Goal: Book appointment/travel/reservation

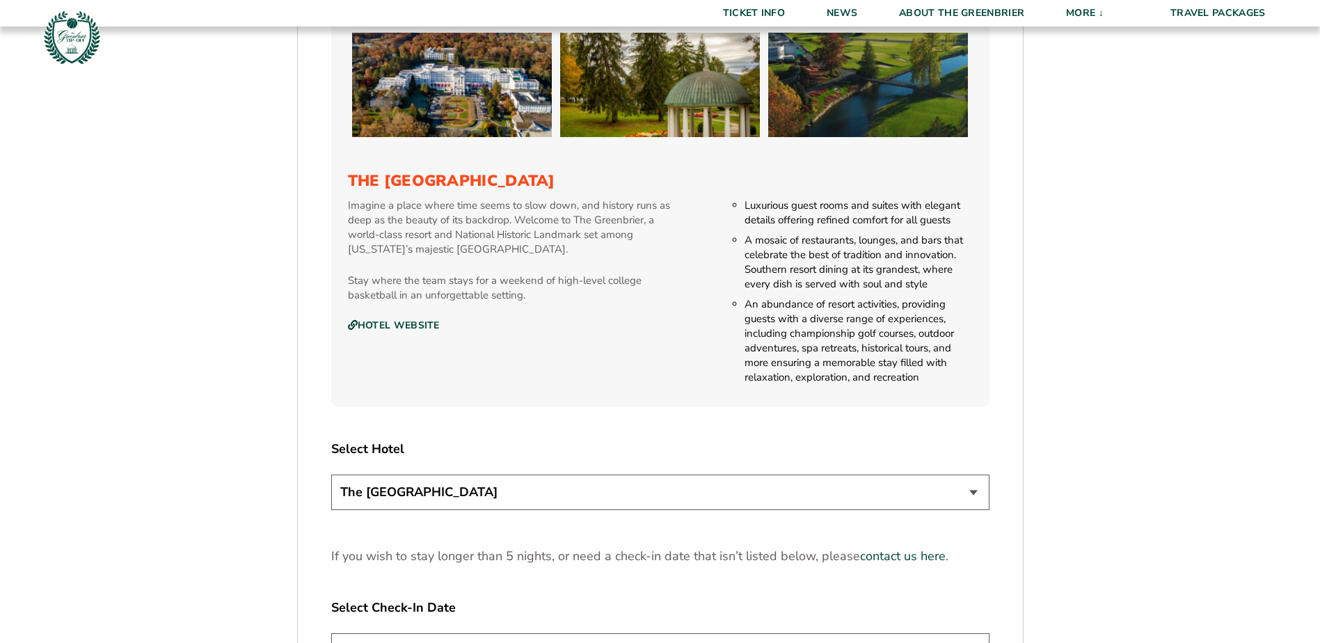
scroll to position [1462, 0]
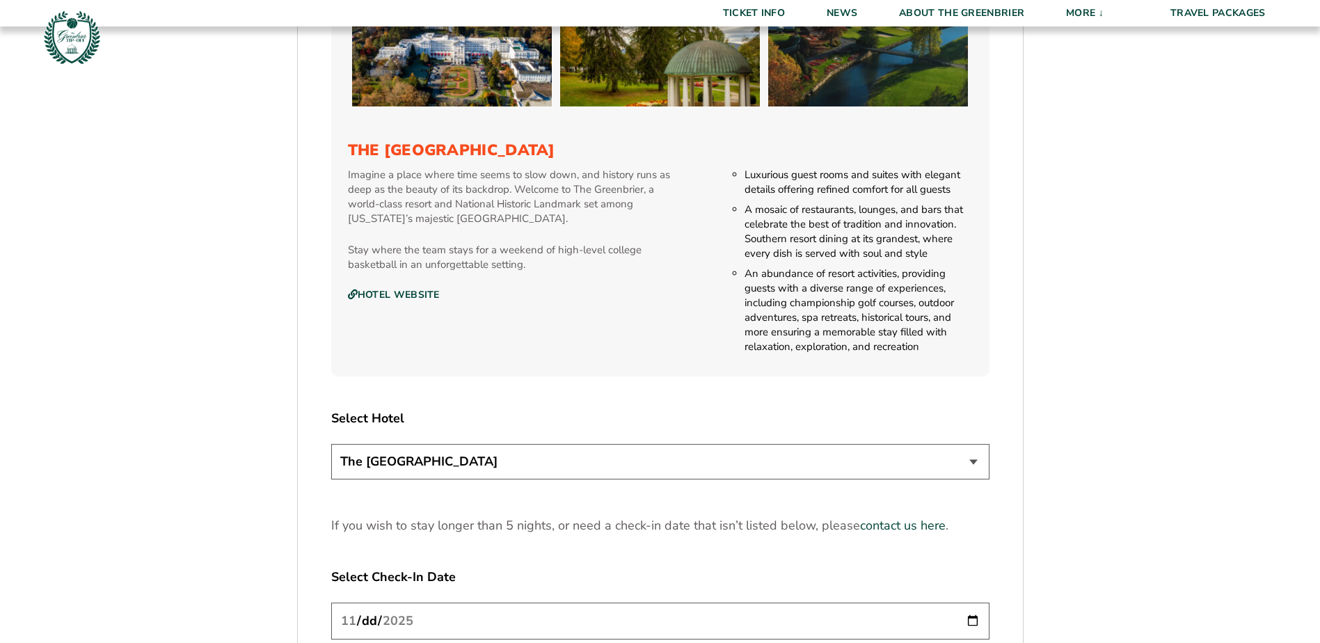
click at [945, 470] on select "The [GEOGRAPHIC_DATA]" at bounding box center [660, 461] width 658 height 35
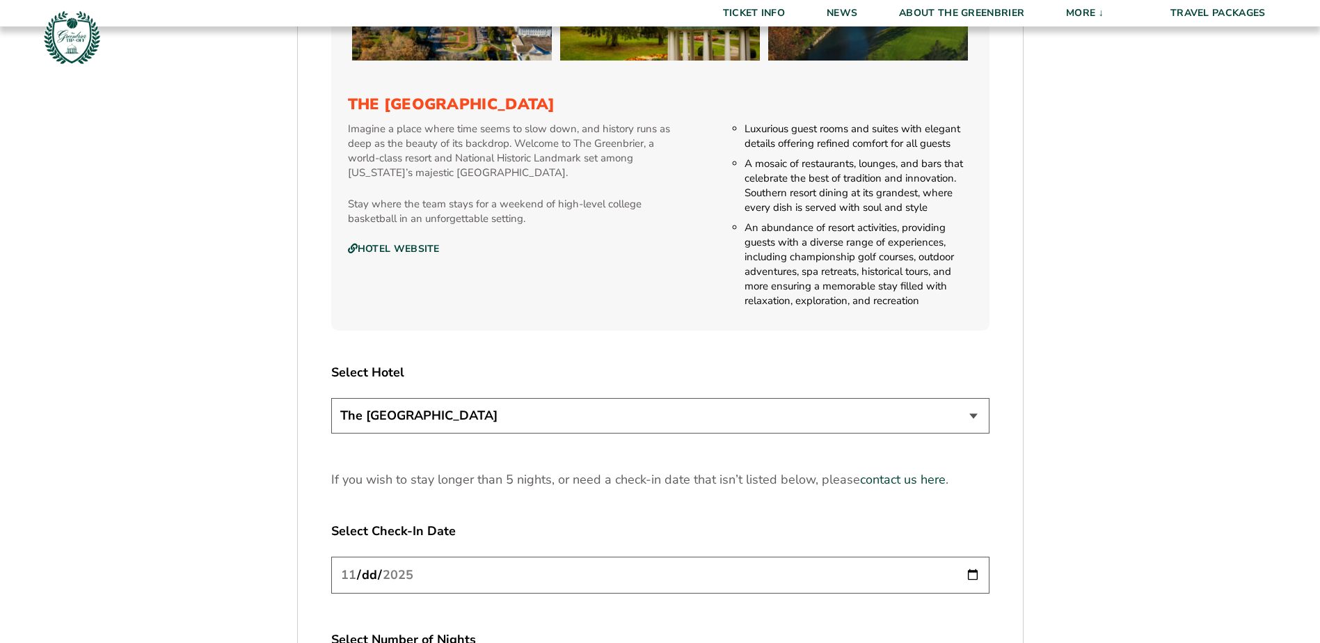
scroll to position [1531, 0]
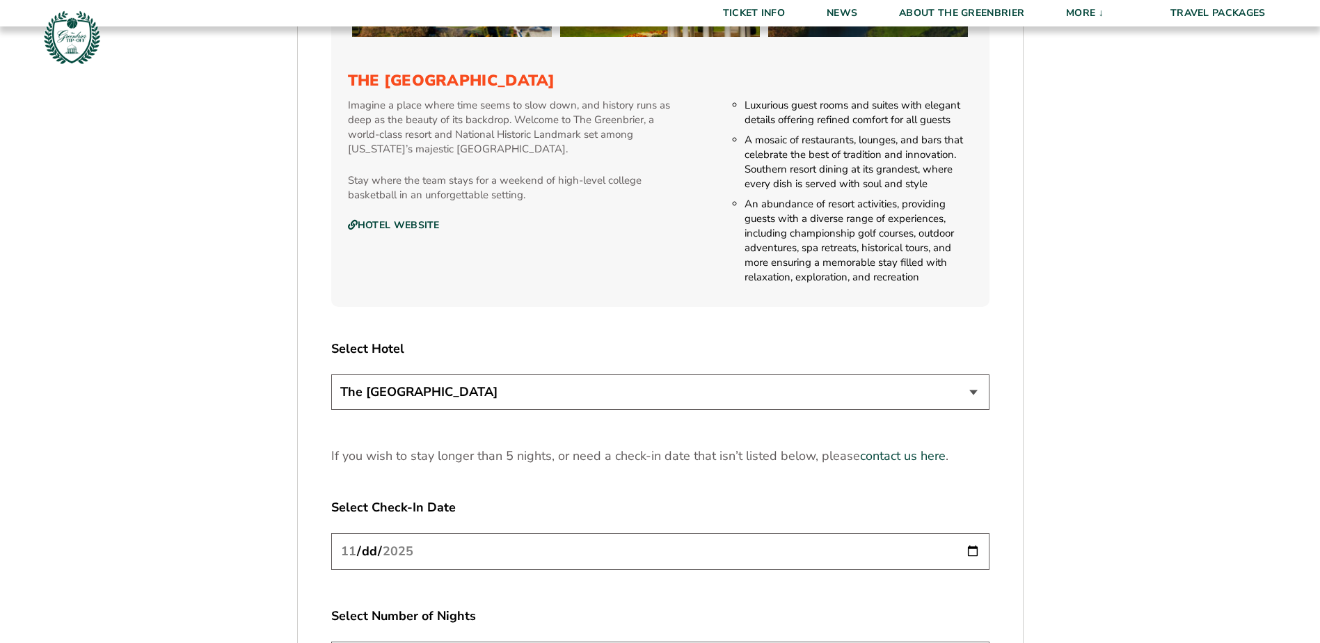
click at [660, 548] on input "[DATE]" at bounding box center [660, 551] width 658 height 37
click at [969, 548] on input "[DATE]" at bounding box center [660, 551] width 658 height 37
type input "[DATE]"
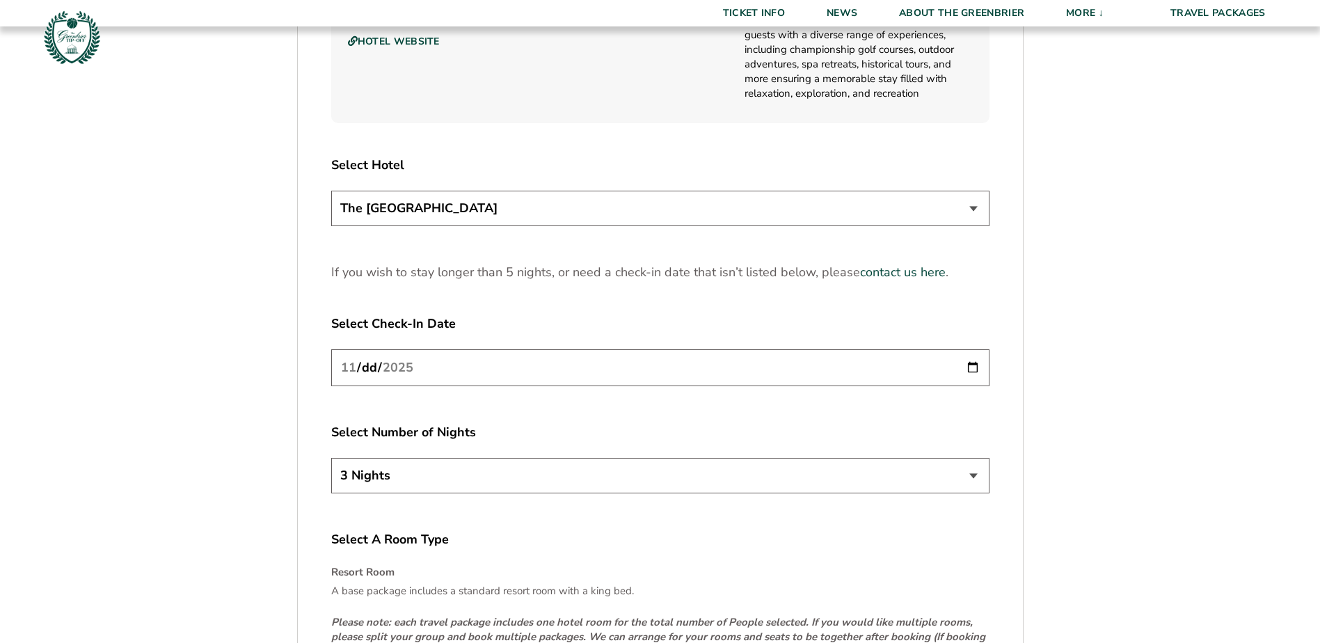
scroll to position [1740, 0]
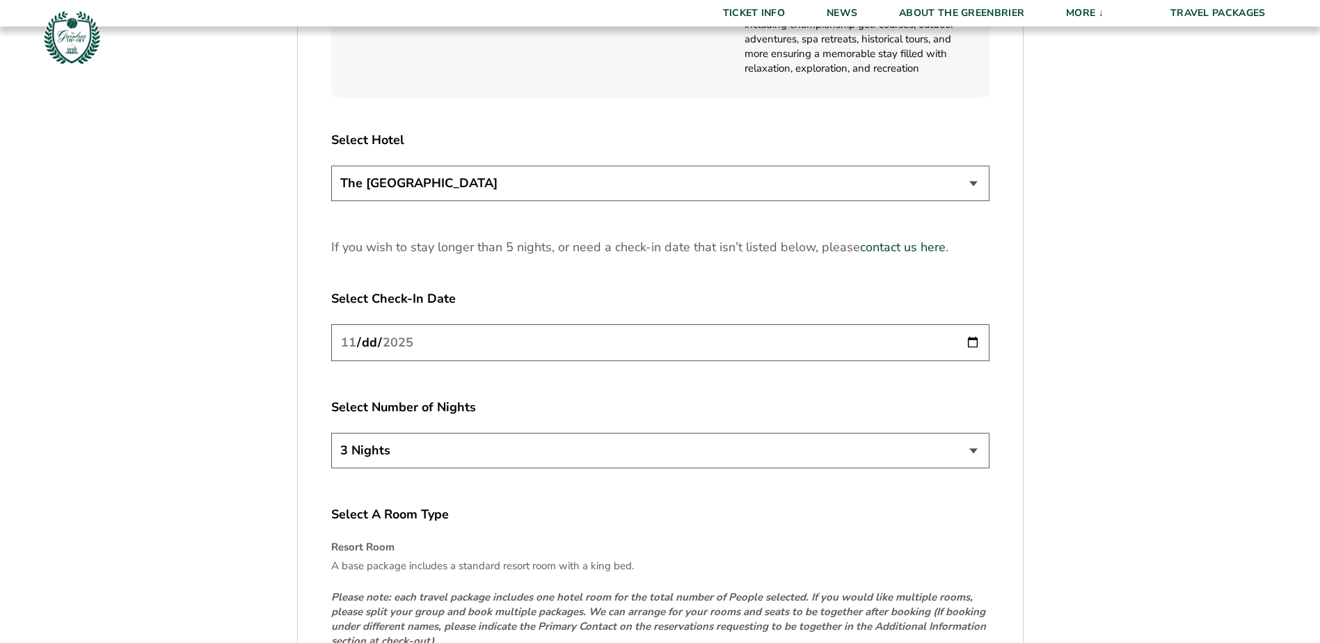
click at [970, 445] on select "3 Nights 4 Nights 5 Nights" at bounding box center [660, 450] width 658 height 35
click at [779, 570] on p "A base package includes a standard resort room with a king bed." at bounding box center [660, 566] width 658 height 15
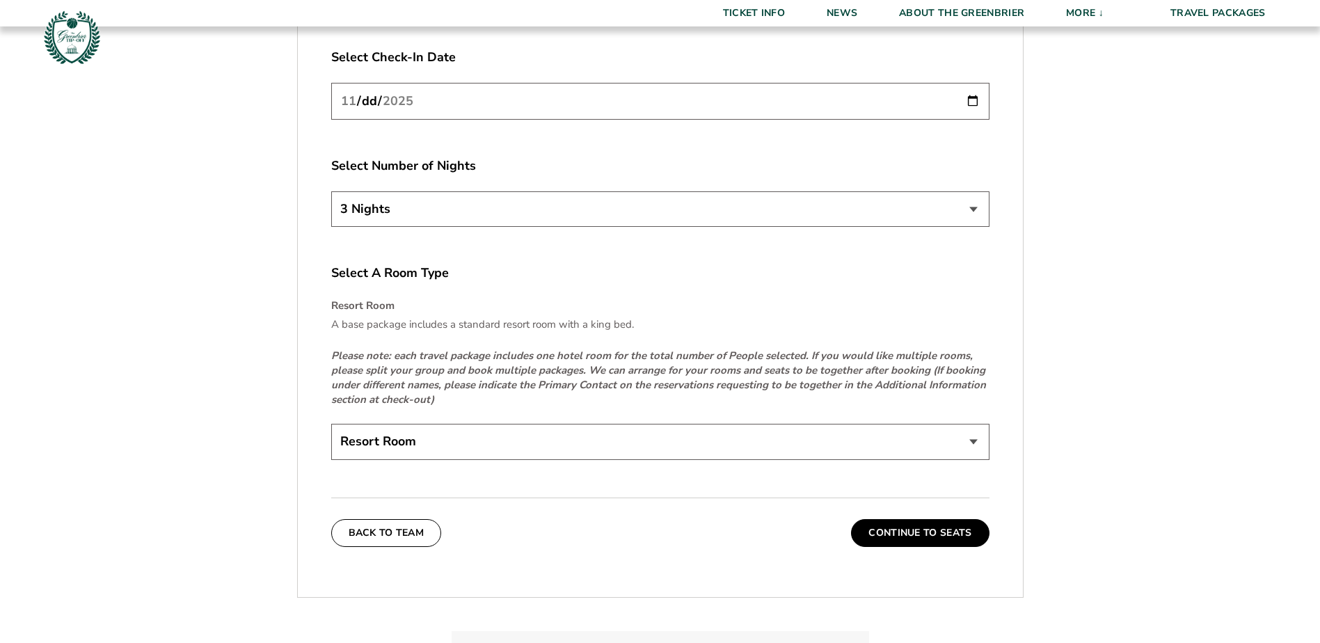
scroll to position [1949, 0]
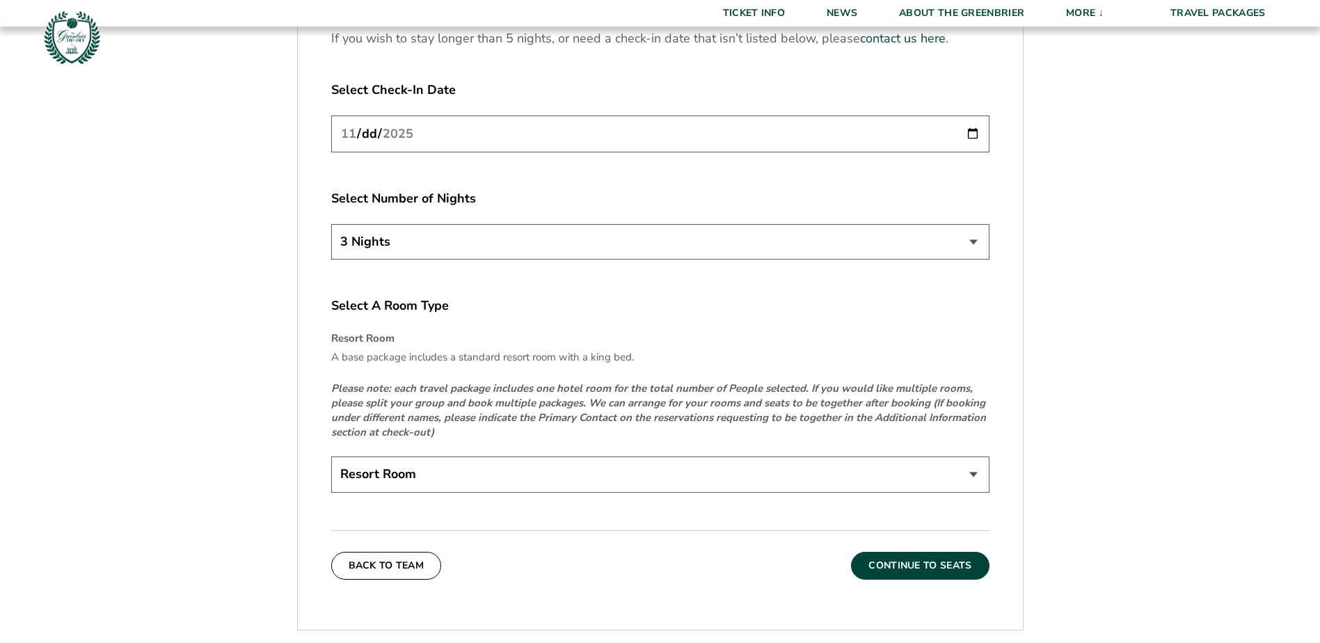
click at [917, 570] on button "Continue To Seats" at bounding box center [920, 566] width 138 height 28
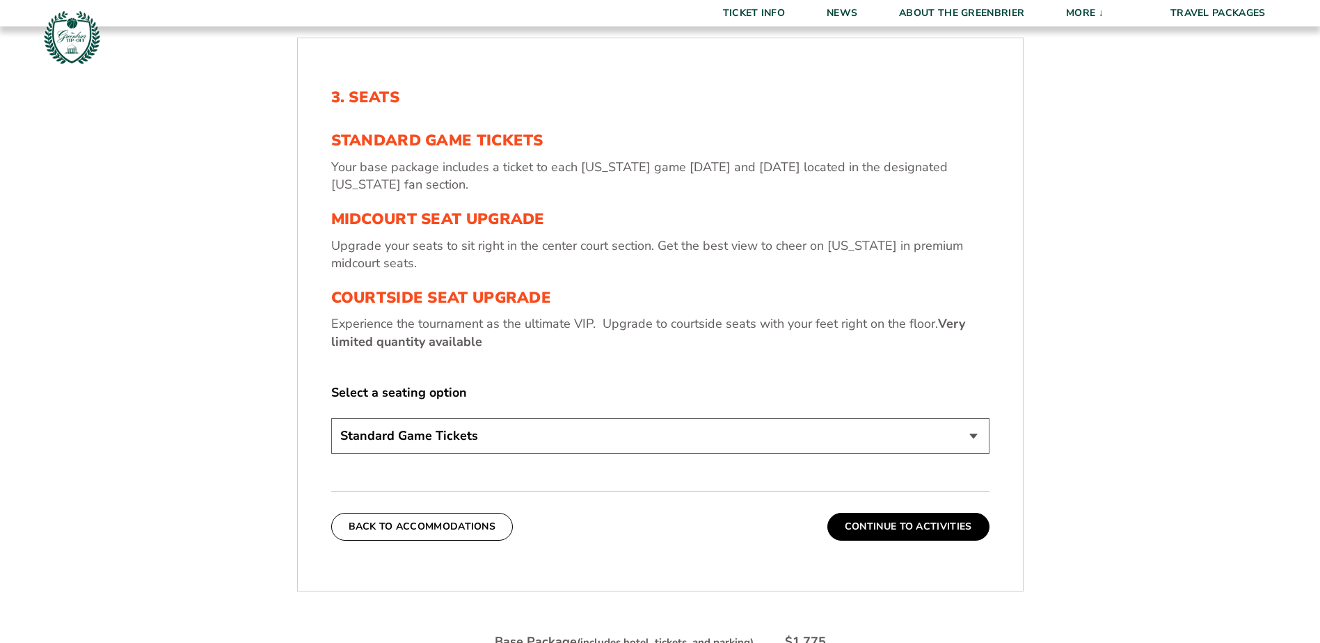
scroll to position [513, 0]
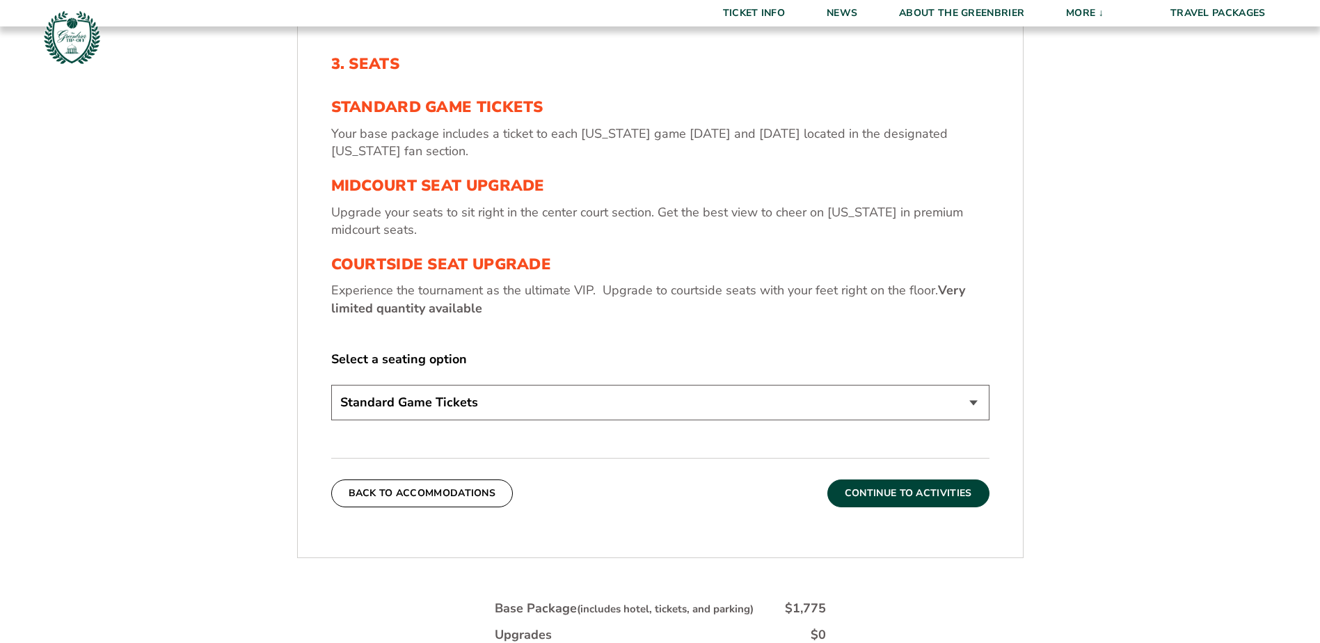
click at [878, 491] on button "Continue To Activities" at bounding box center [909, 494] width 162 height 28
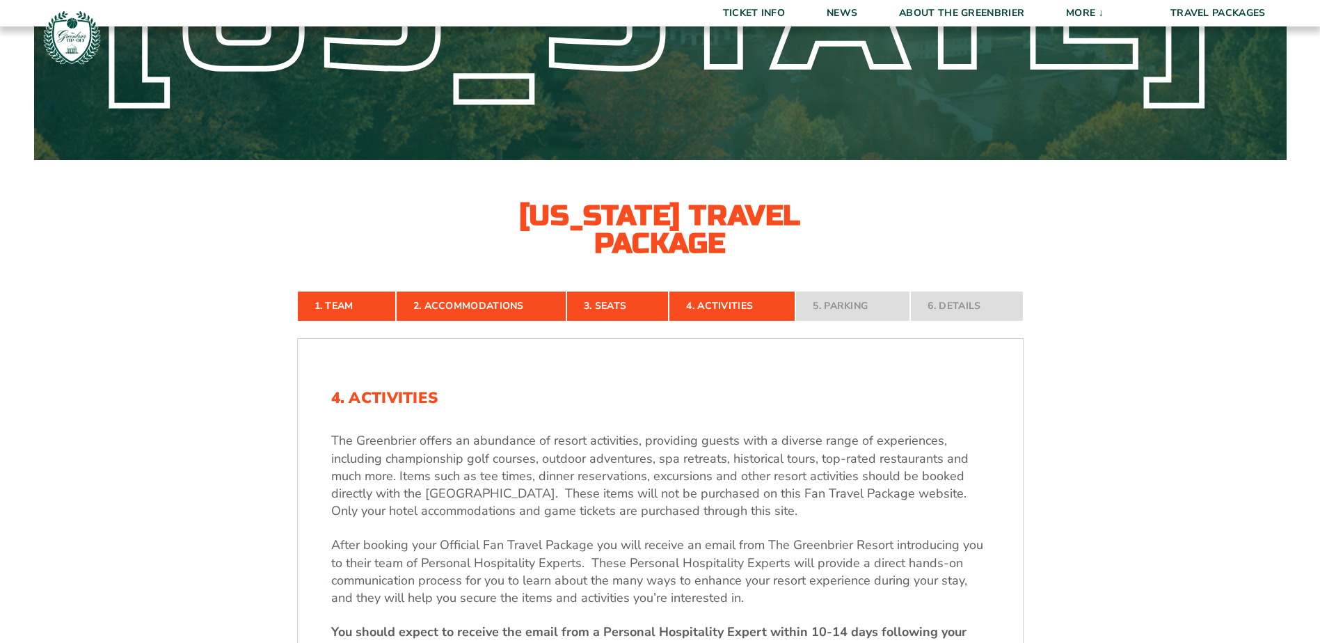
scroll to position [0, 0]
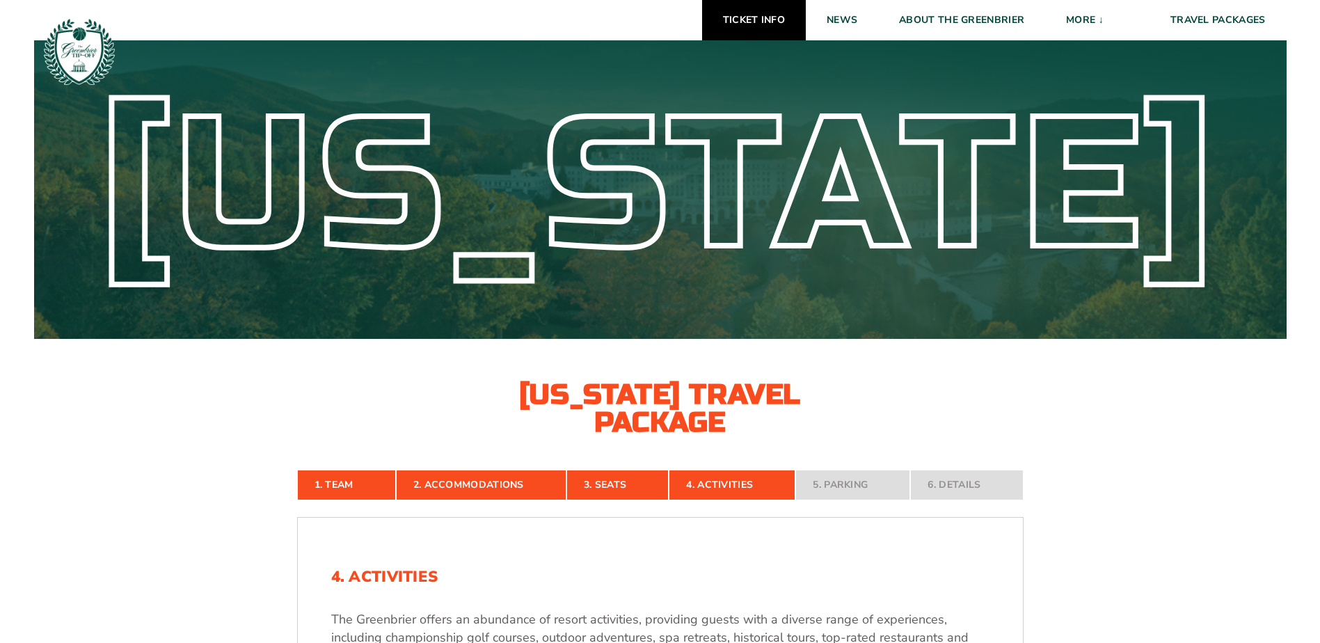
click at [760, 15] on link "Ticket Info" at bounding box center [754, 20] width 104 height 40
